Goal: Task Accomplishment & Management: Manage account settings

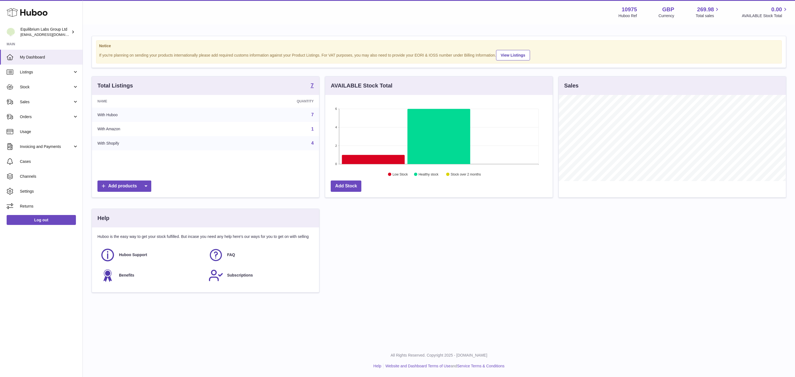
scroll to position [86, 227]
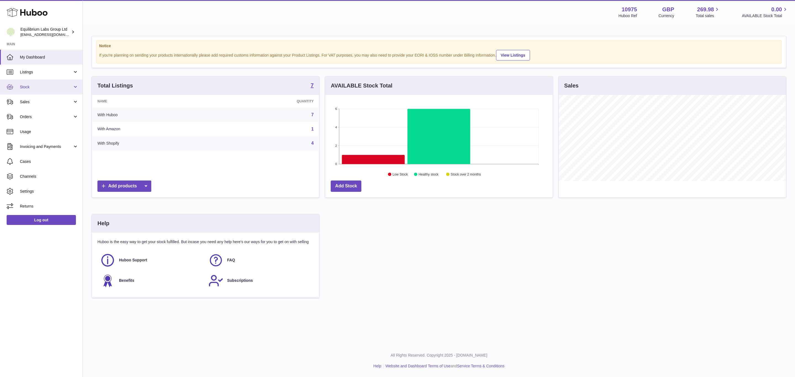
click at [47, 89] on span "Stock" at bounding box center [46, 87] width 53 height 5
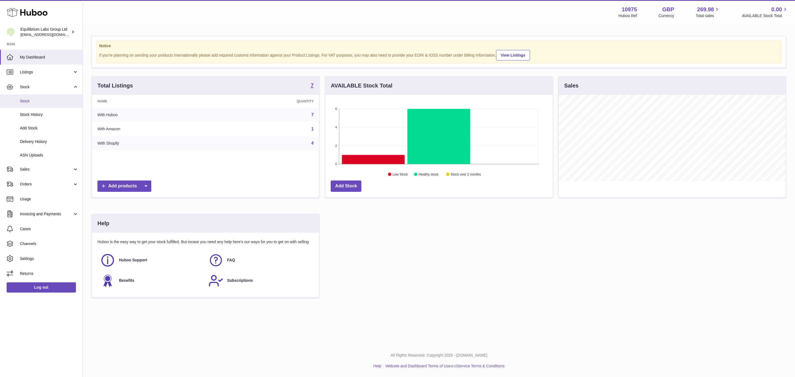
click at [58, 101] on span "Stock" at bounding box center [49, 101] width 59 height 5
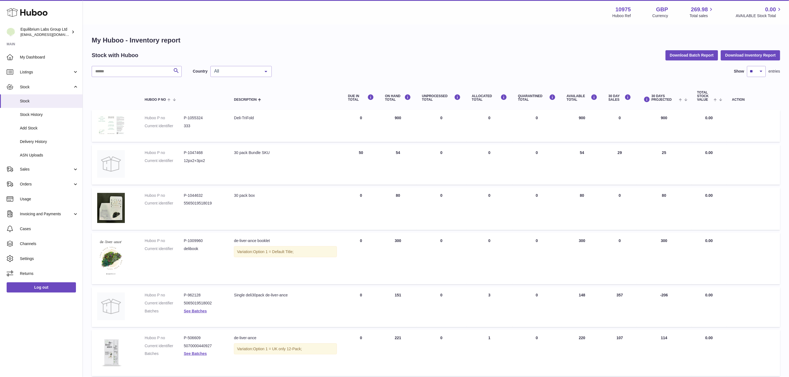
click at [245, 66] on div "All" at bounding box center [240, 71] width 61 height 11
click at [316, 61] on div "My Huboo - Inventory report Stock with Huboo Download Batch Report Download Inv…" at bounding box center [436, 232] width 689 height 393
